Goal: Transaction & Acquisition: Purchase product/service

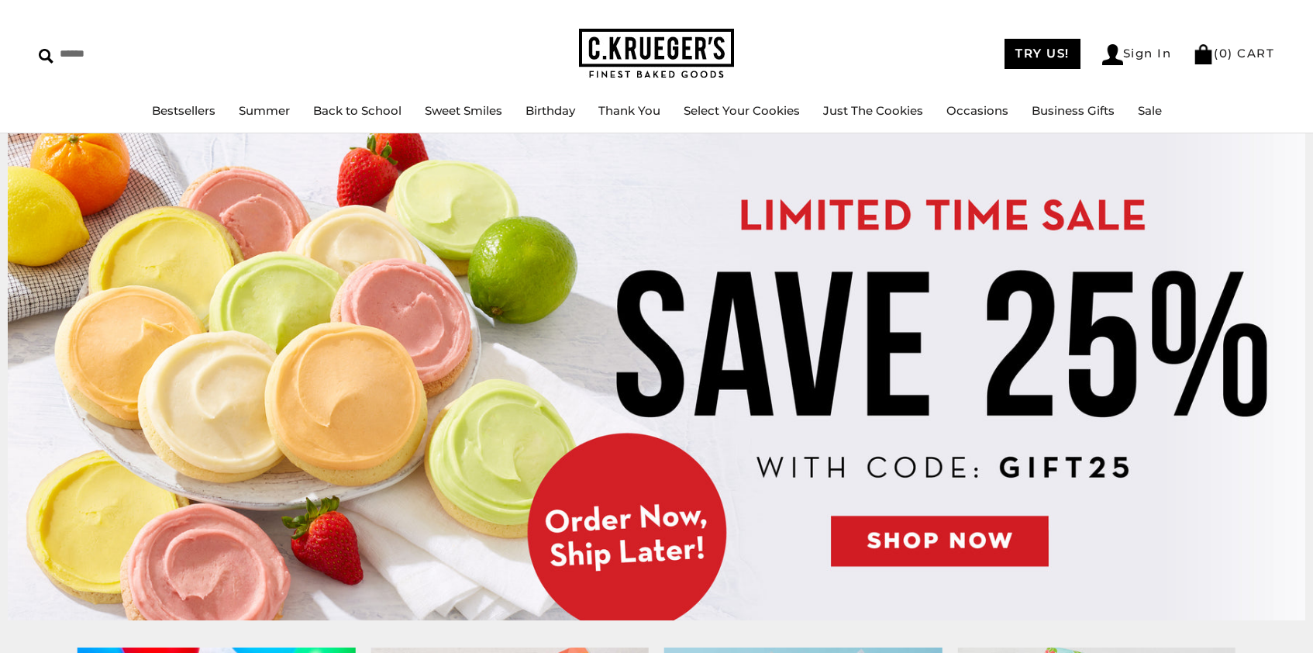
scroll to position [38, 0]
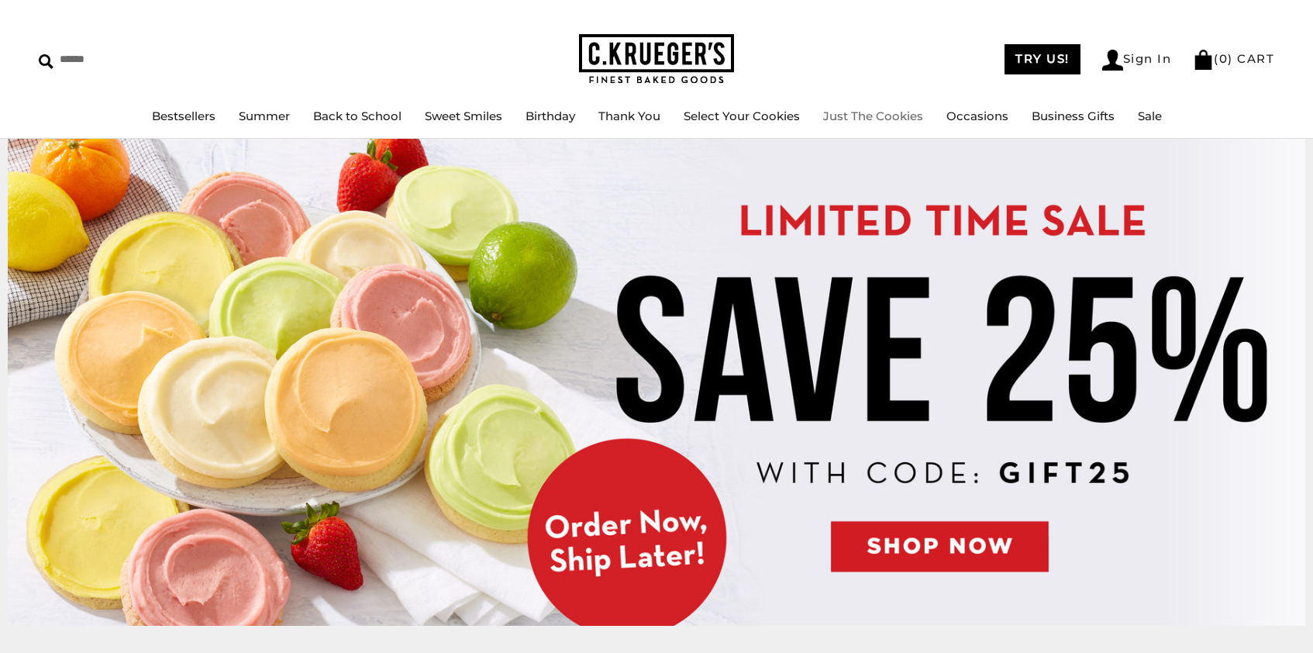
click at [871, 115] on link "Just The Cookies" at bounding box center [873, 116] width 100 height 15
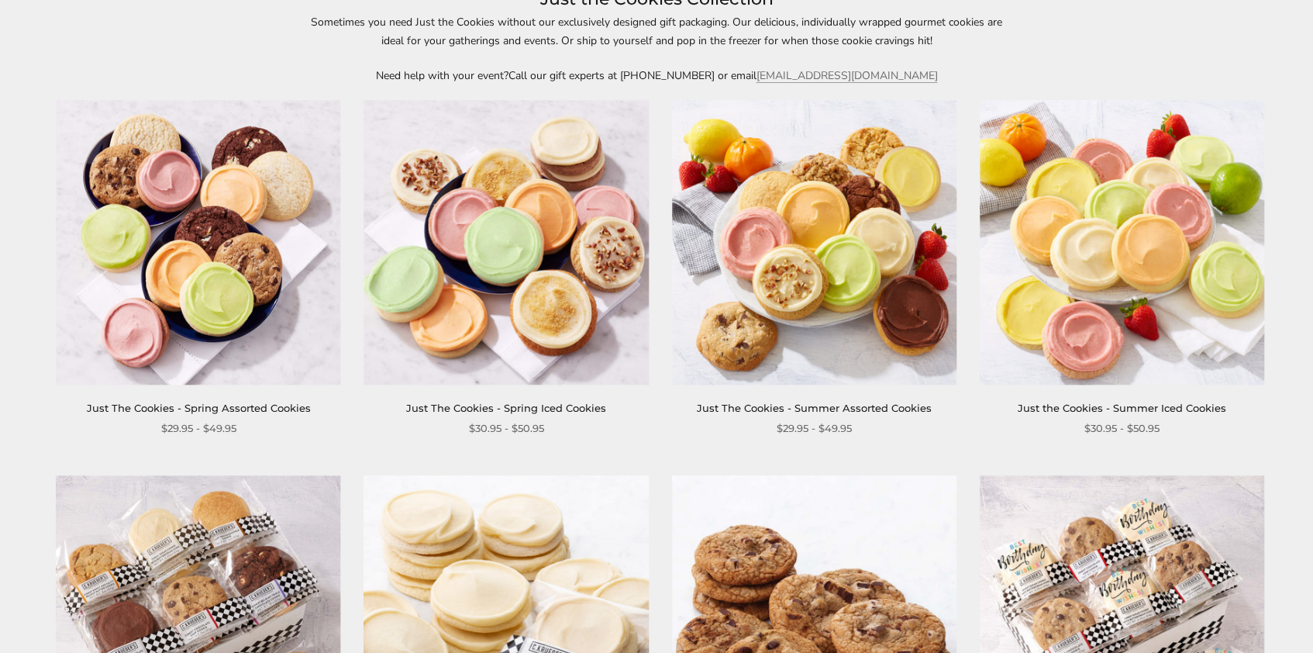
scroll to position [242, 0]
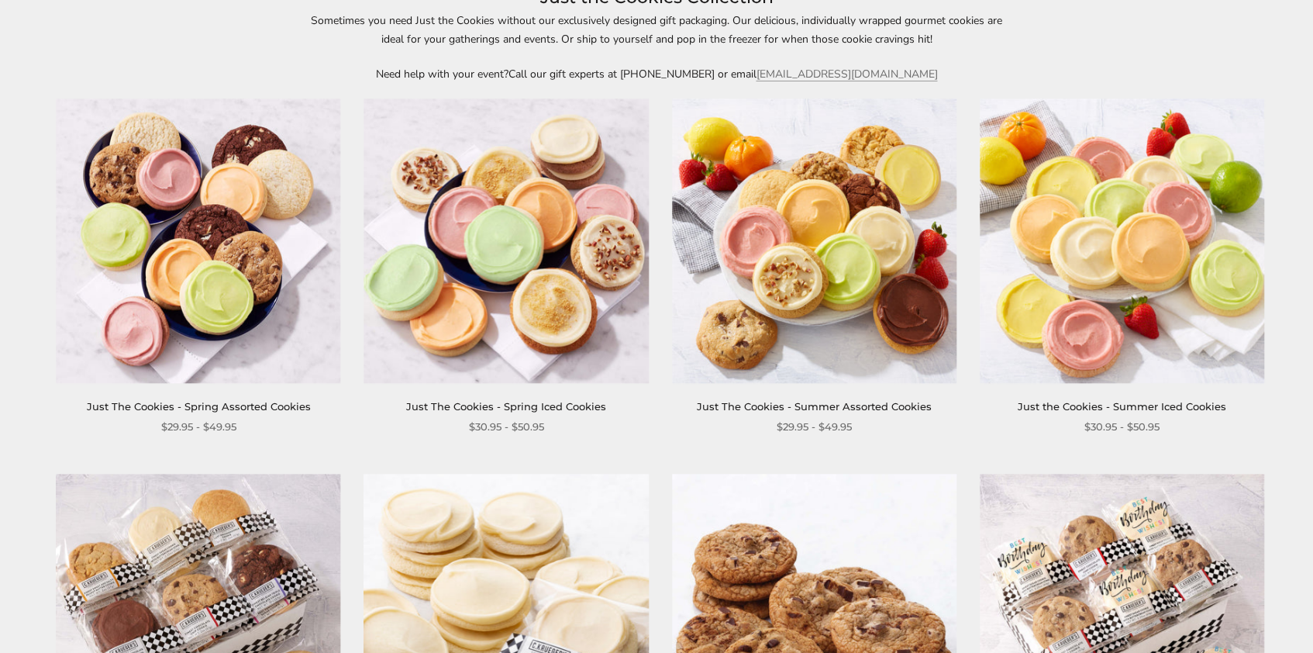
click at [833, 293] on img at bounding box center [814, 240] width 285 height 285
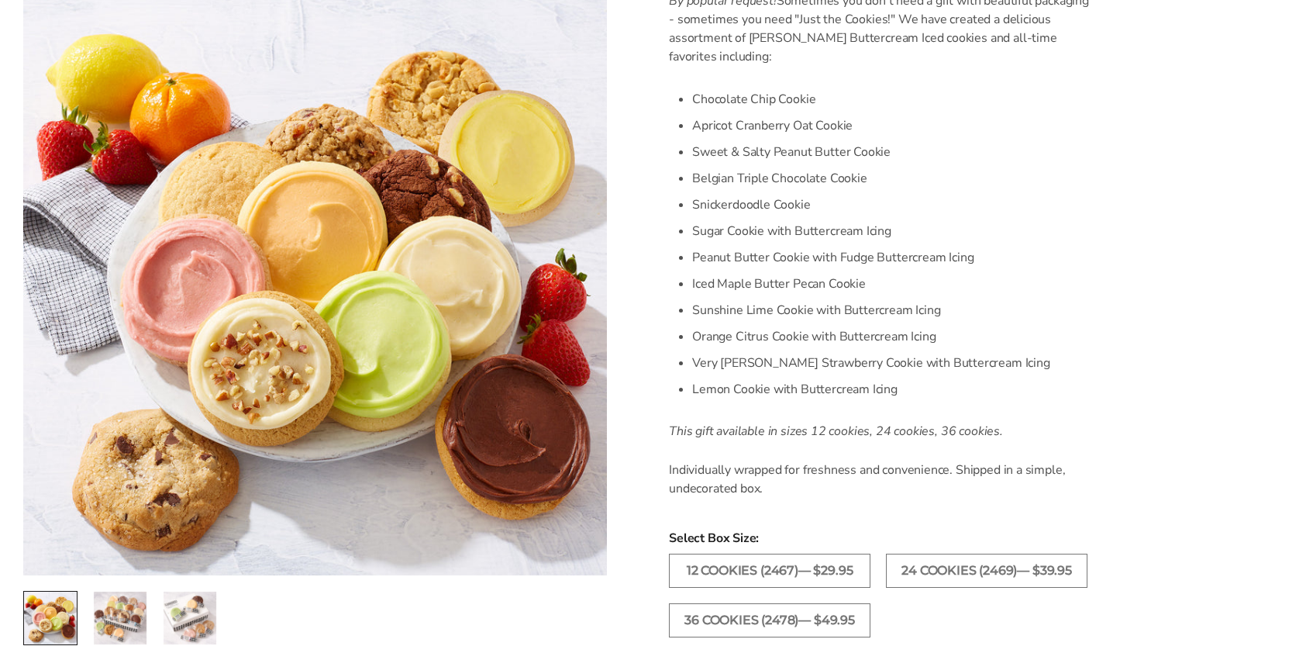
scroll to position [460, 0]
click at [917, 564] on label "24 COOKIES (2469)— $39.95" at bounding box center [987, 569] width 202 height 34
